Goal: Information Seeking & Learning: Learn about a topic

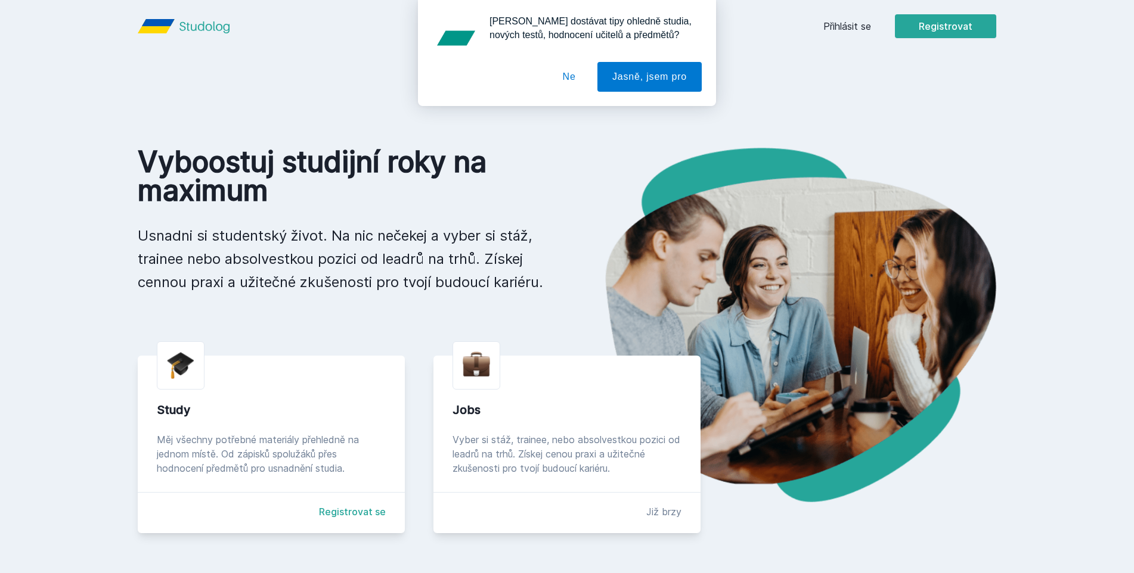
click at [861, 21] on div "[PERSON_NAME] dostávat tipy ohledně studia, nových testů, hodnocení učitelů a p…" at bounding box center [567, 53] width 1134 height 106
click at [860, 26] on div "[PERSON_NAME] dostávat tipy ohledně studia, nových testů, hodnocení učitelů a p…" at bounding box center [567, 53] width 1134 height 106
click at [574, 79] on button "Ne" at bounding box center [569, 77] width 43 height 30
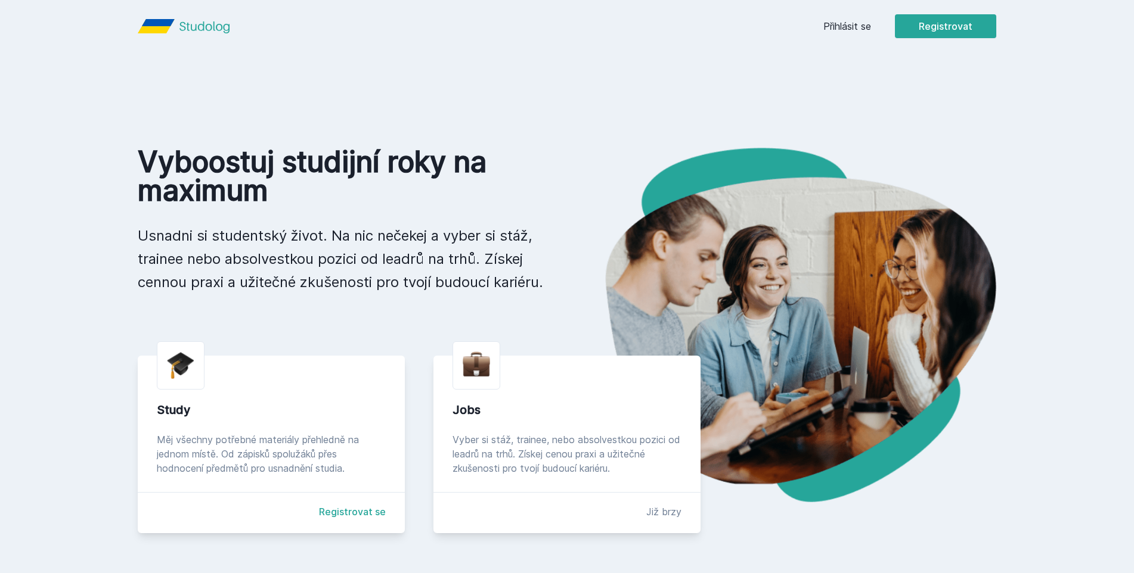
click at [850, 24] on link "Přihlásit se" at bounding box center [847, 26] width 48 height 14
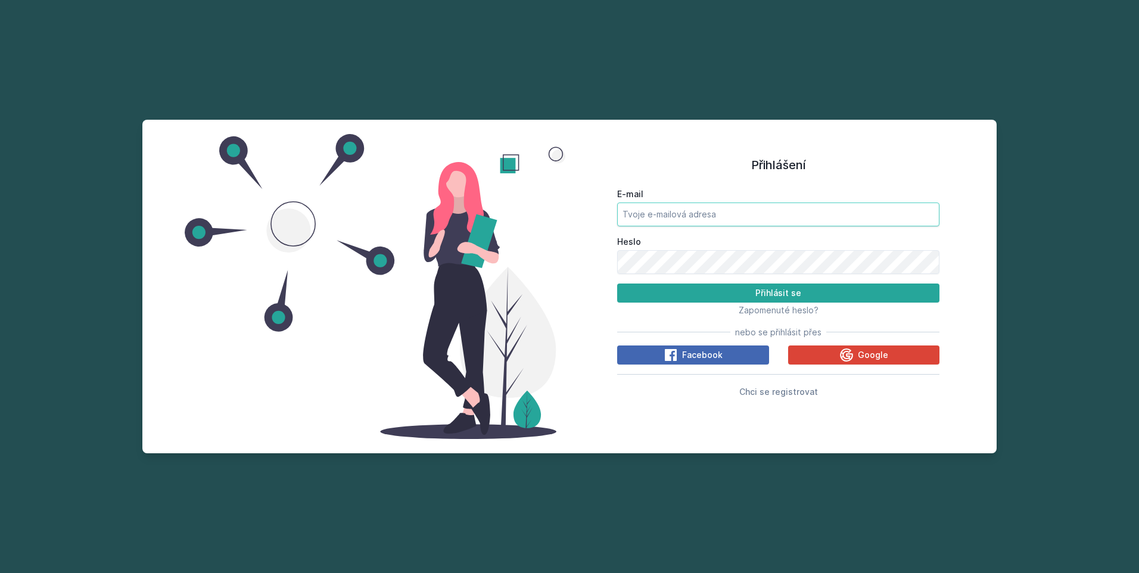
click at [732, 213] on input "E-mail" at bounding box center [778, 215] width 322 height 24
type input "[EMAIL_ADDRESS][DOMAIN_NAME]"
click at [617, 284] on button "Přihlásit se" at bounding box center [778, 293] width 322 height 19
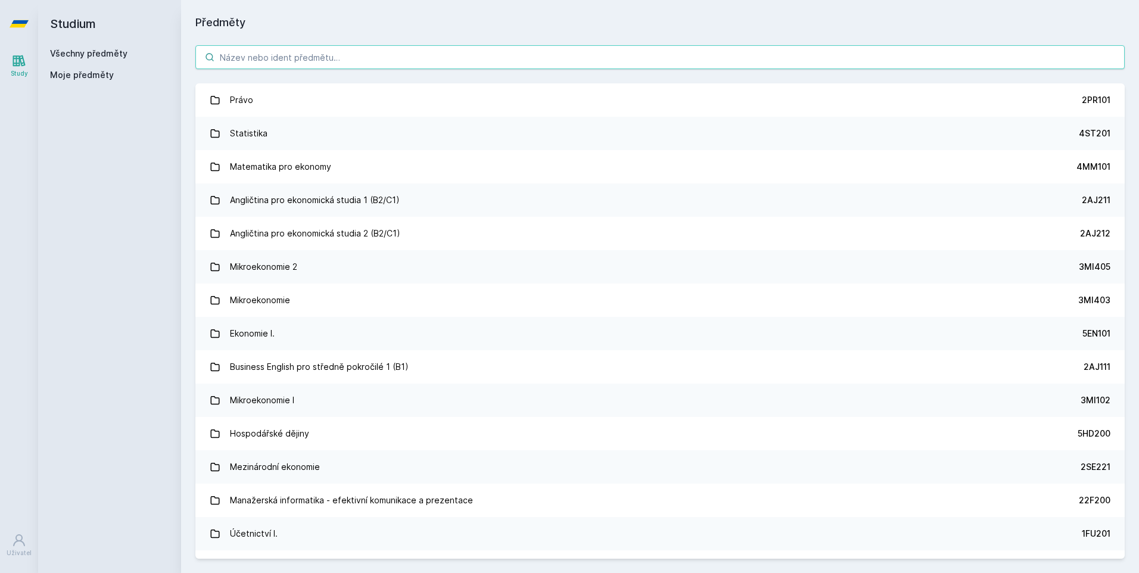
click at [389, 60] on input "search" at bounding box center [660, 57] width 930 height 24
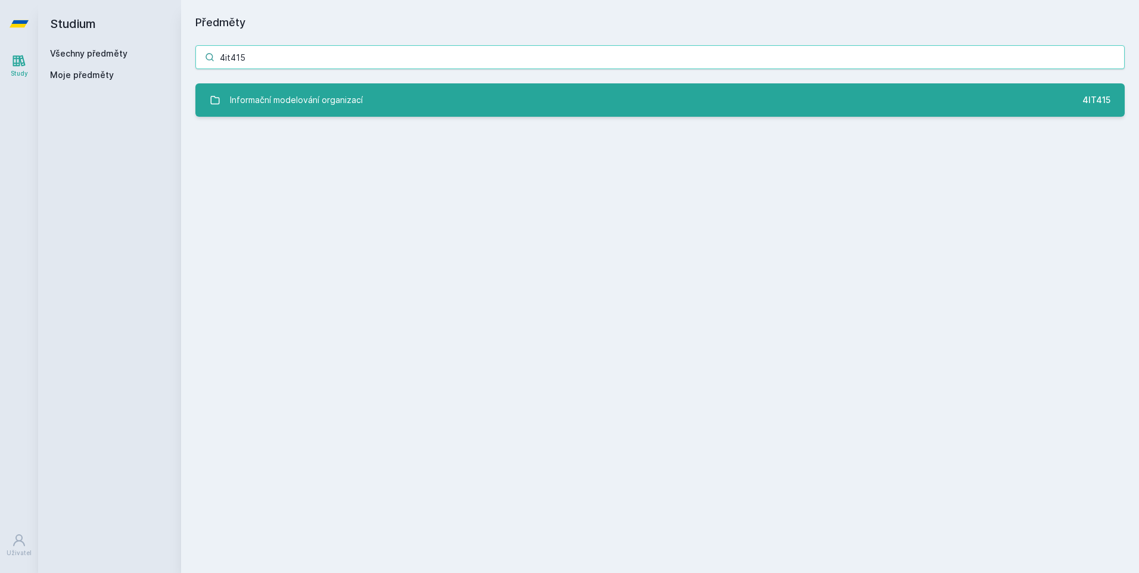
type input "4it415"
click at [405, 92] on link "Informační modelování organizací 4IT415" at bounding box center [660, 99] width 930 height 33
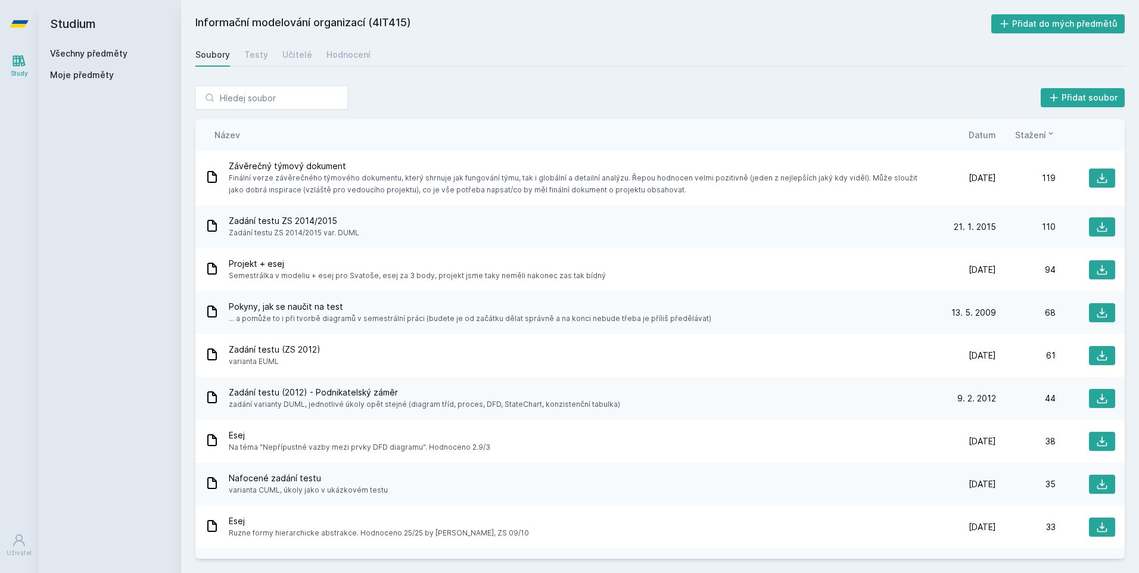
click at [360, 70] on div "Informační modelování organizací (4IT415) Přidat do mých předmětů [GEOGRAPHIC_D…" at bounding box center [660, 286] width 930 height 545
click at [351, 60] on div "Hodnocení" at bounding box center [349, 55] width 44 height 12
click at [355, 54] on div "Hodnocení" at bounding box center [349, 55] width 44 height 12
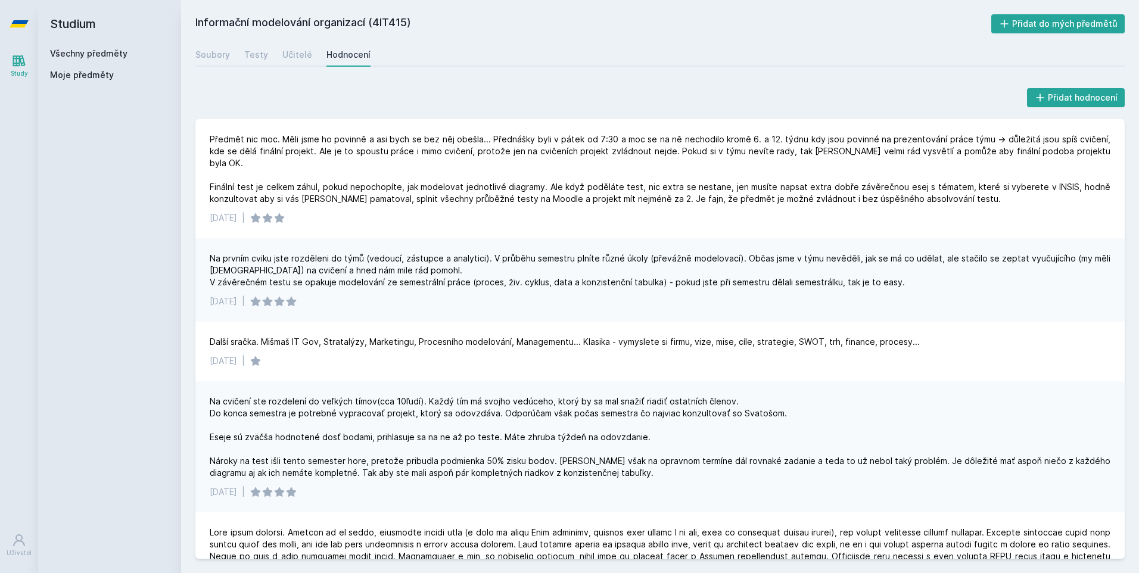
click at [308, 60] on div "Soubory Testy Učitelé Hodnocení" at bounding box center [660, 55] width 930 height 24
click at [305, 58] on div "Učitelé" at bounding box center [297, 55] width 30 height 12
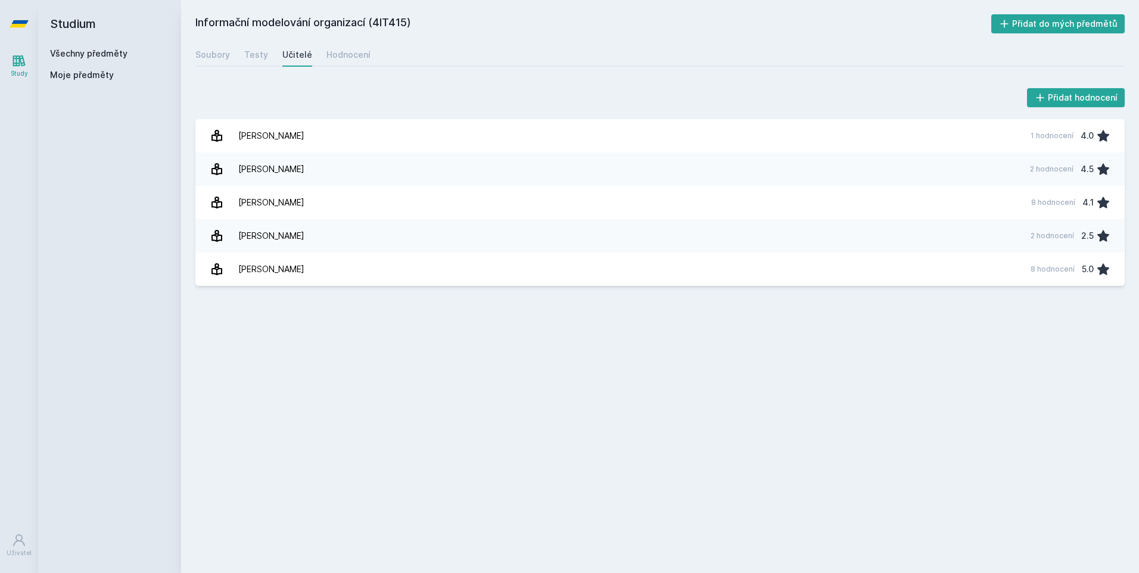
click at [366, 60] on div "Soubory Testy Učitelé Hodnocení" at bounding box center [660, 55] width 930 height 24
click at [359, 57] on div "Hodnocení" at bounding box center [349, 55] width 44 height 12
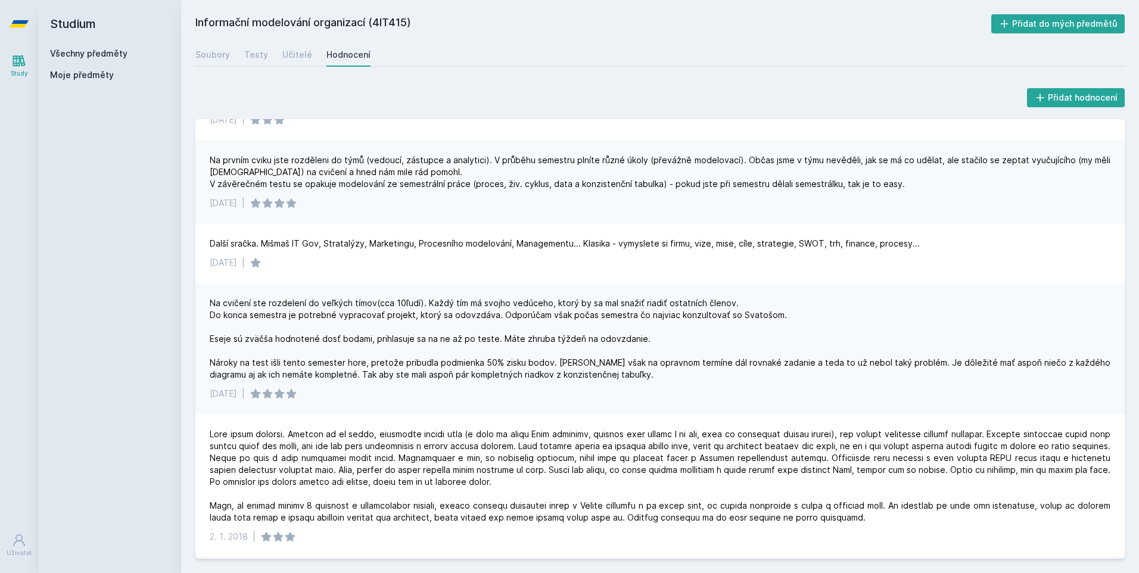
scroll to position [119, 0]
